Goal: Navigation & Orientation: Find specific page/section

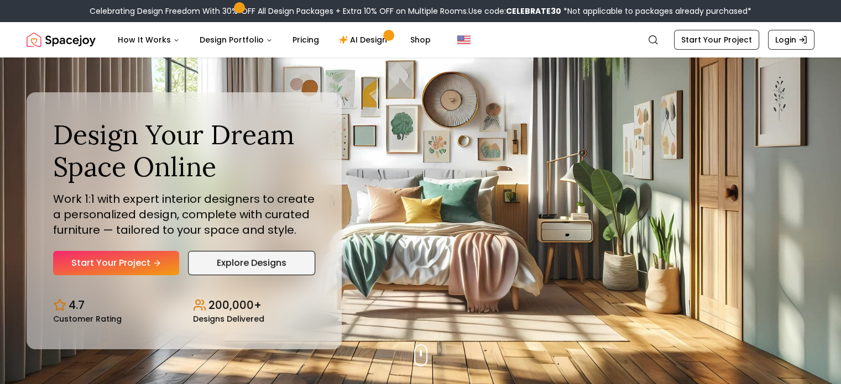
click at [228, 272] on link "Explore Designs" at bounding box center [251, 263] width 127 height 24
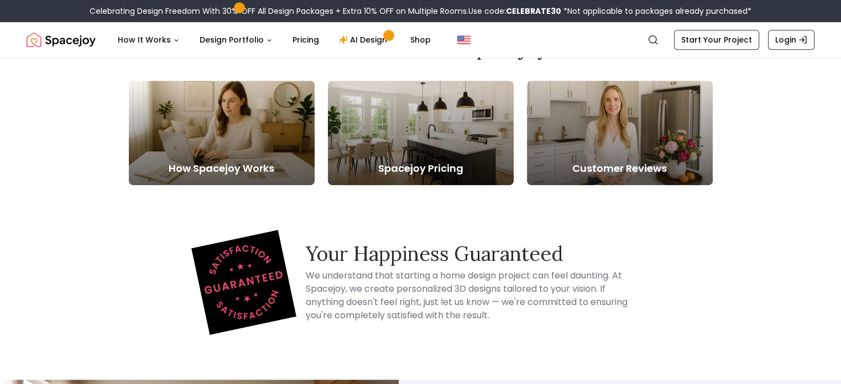
scroll to position [4799, 0]
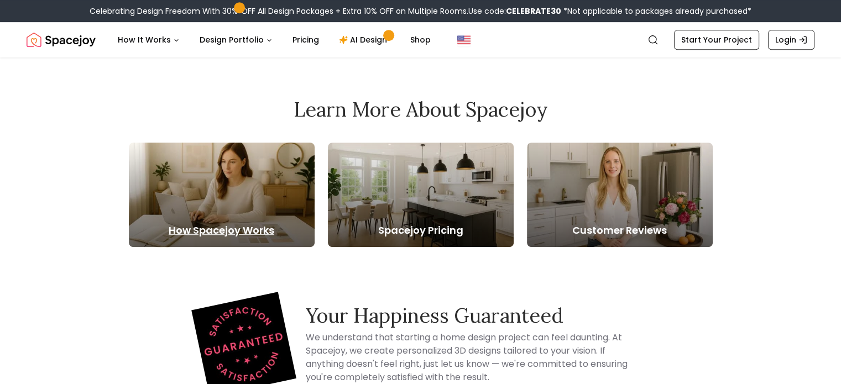
click at [261, 143] on div at bounding box center [222, 195] width 186 height 104
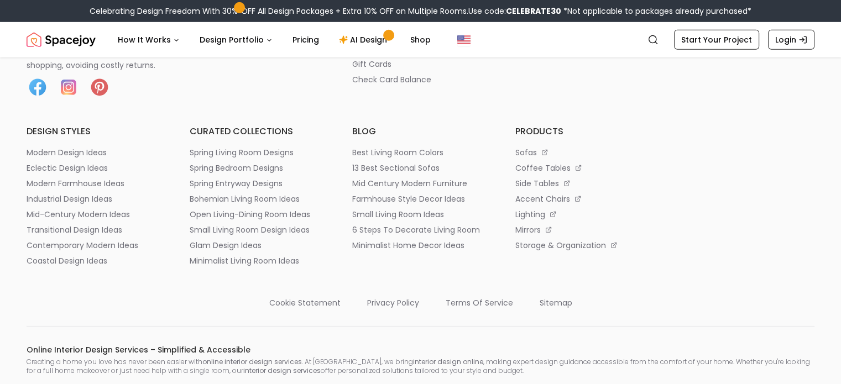
scroll to position [3330, 0]
